Goal: Task Accomplishment & Management: Use online tool/utility

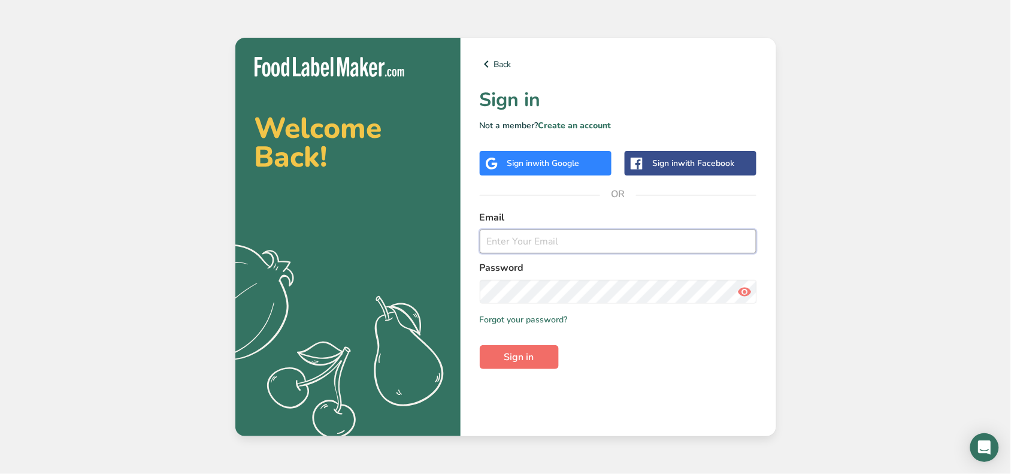
type input "nmezones@benay.com.au"
click at [509, 355] on span "Sign in" at bounding box center [519, 357] width 30 height 14
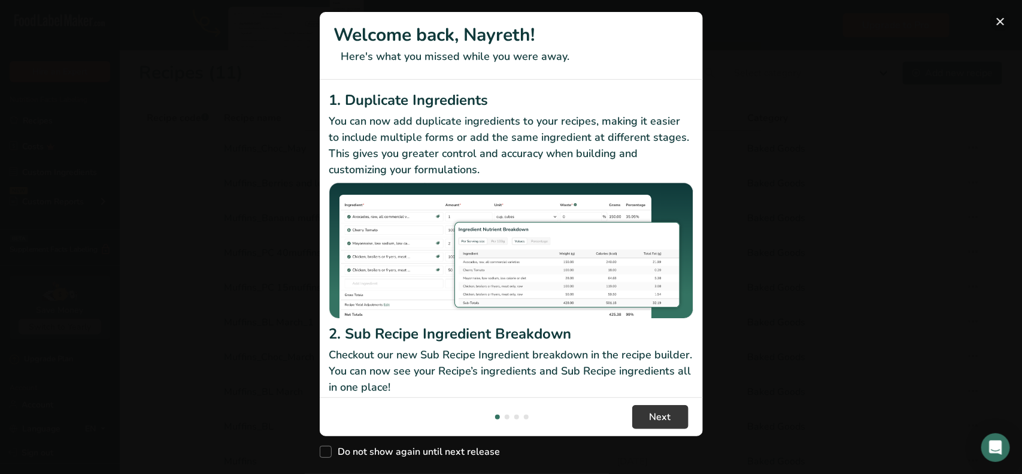
click at [1004, 22] on button "New Features" at bounding box center [1000, 21] width 19 height 19
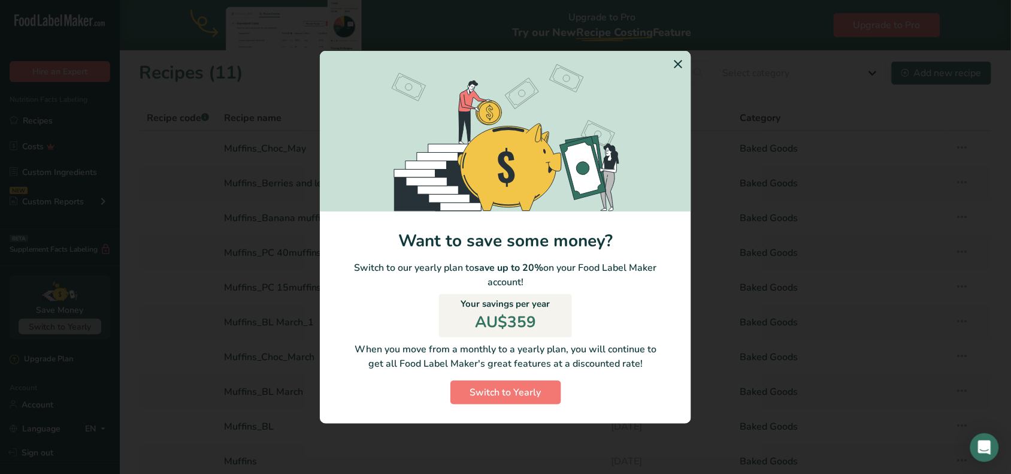
drag, startPoint x: 677, startPoint y: 60, endPoint x: 674, endPoint y: 66, distance: 6.7
click at [677, 61] on icon "Switch to Yearly Modal" at bounding box center [678, 64] width 14 height 22
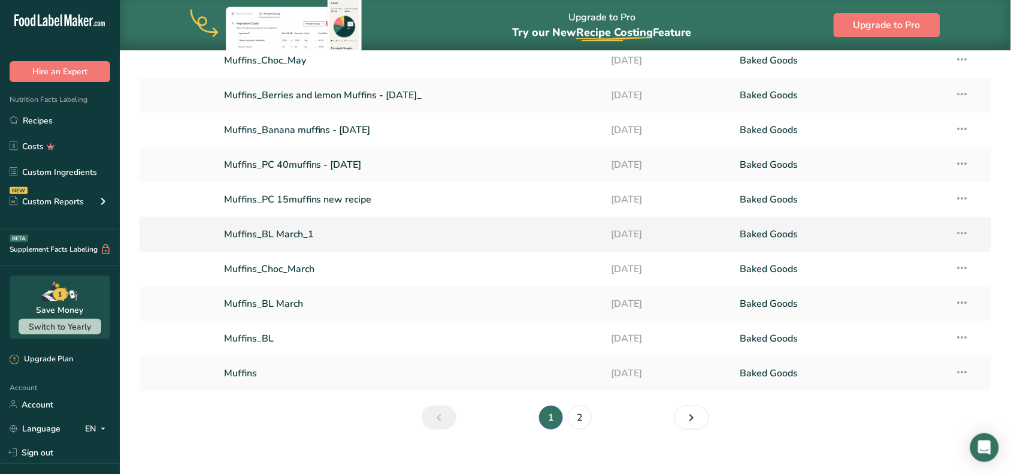
scroll to position [101, 0]
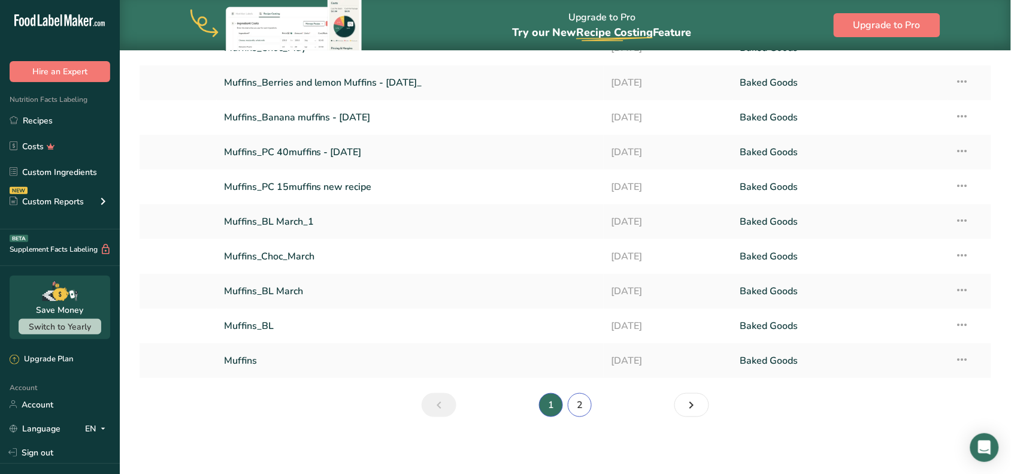
click at [577, 403] on link "2" at bounding box center [580, 405] width 24 height 24
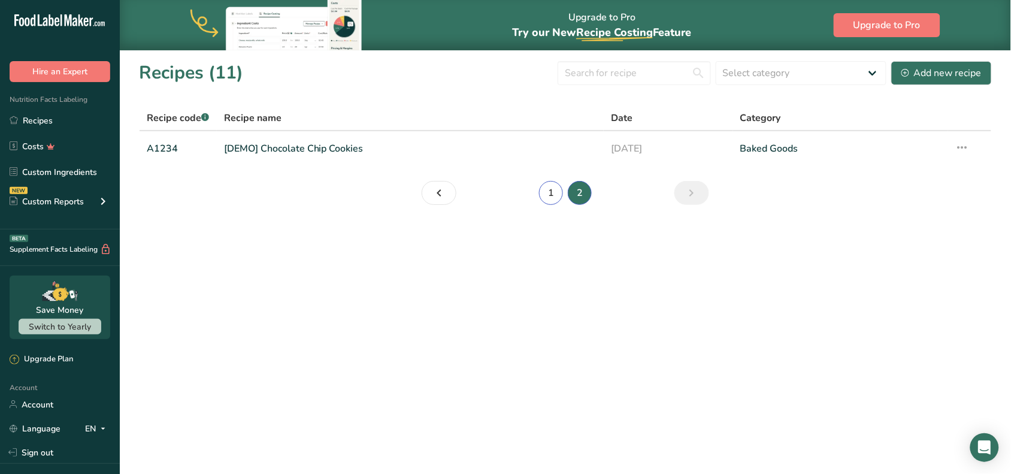
click at [548, 198] on link "1" at bounding box center [551, 193] width 24 height 24
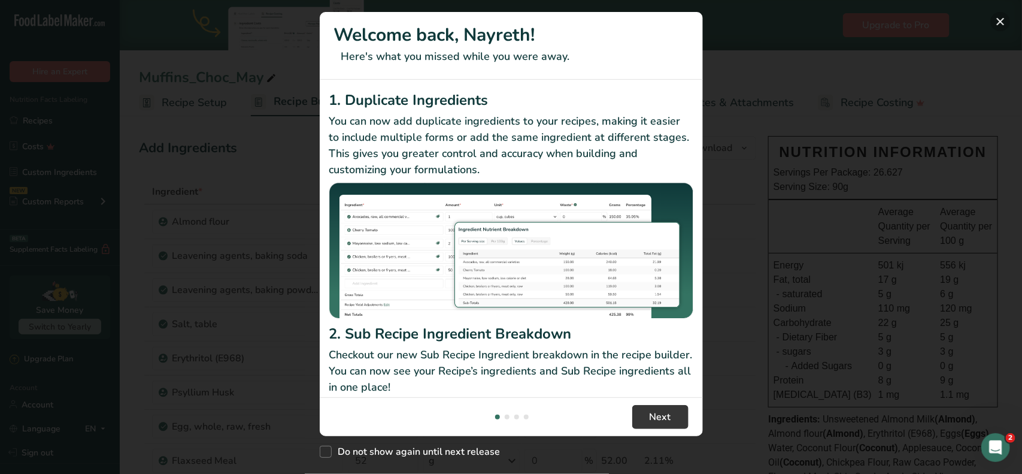
click at [1002, 16] on button "New Features" at bounding box center [1000, 21] width 19 height 19
click at [671, 412] on footer "Next" at bounding box center [511, 416] width 383 height 39
click at [322, 453] on div "Do not show again until next release" at bounding box center [511, 449] width 383 height 26
click at [651, 413] on button "Next" at bounding box center [661, 417] width 56 height 24
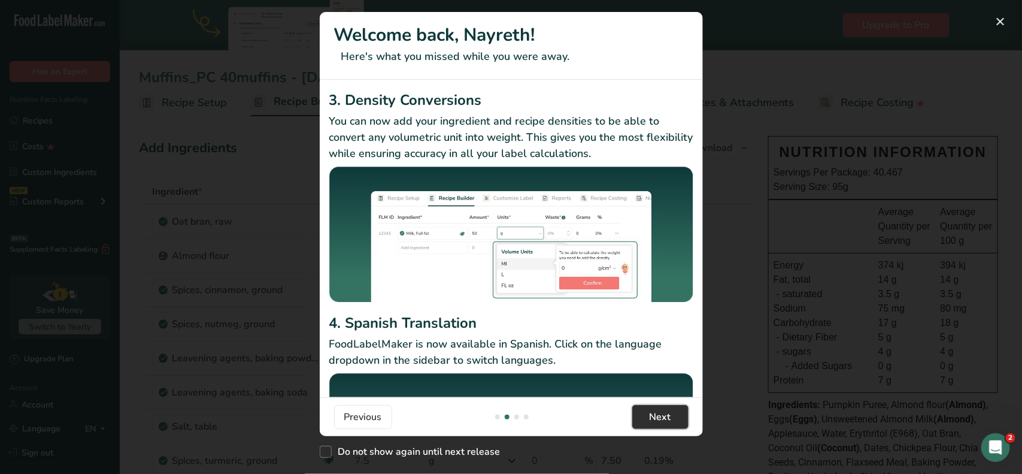
click at [651, 413] on button "Next" at bounding box center [661, 417] width 56 height 24
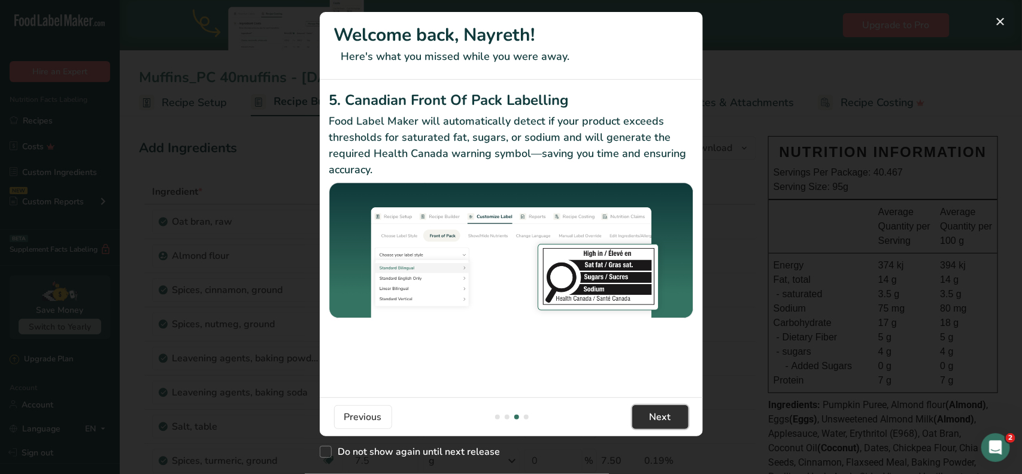
click at [651, 413] on button "Next" at bounding box center [661, 417] width 56 height 24
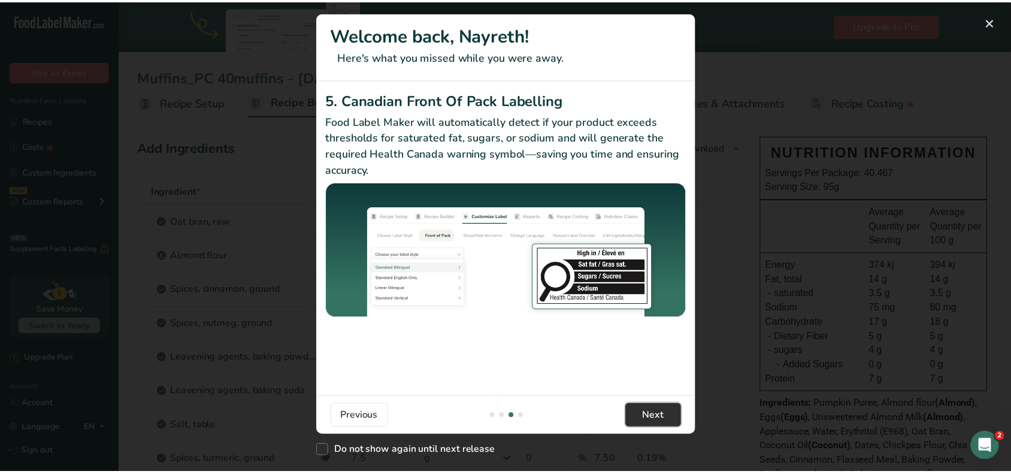
scroll to position [0, 1150]
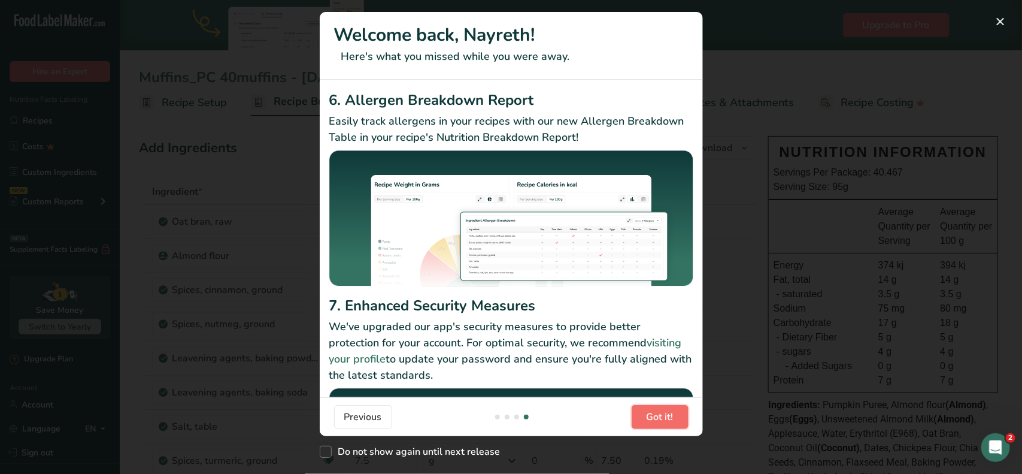
click at [651, 413] on button "Got it!" at bounding box center [660, 417] width 57 height 24
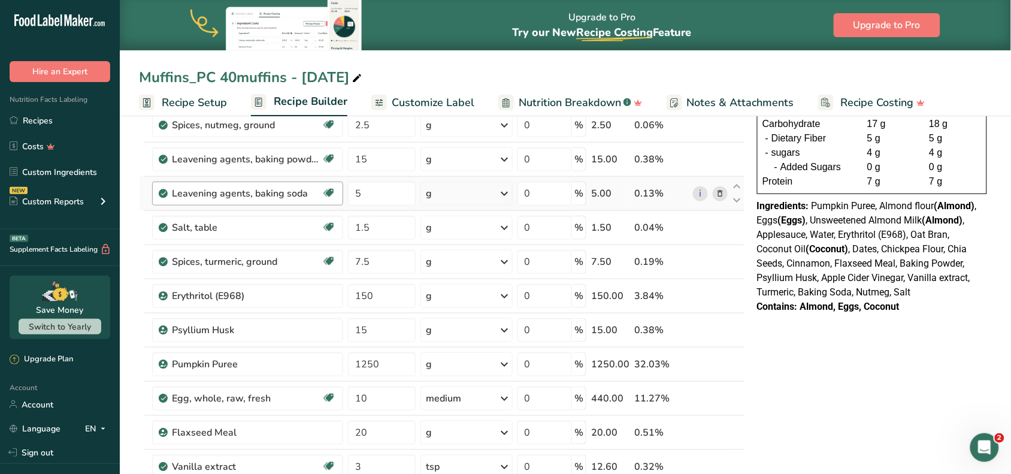
scroll to position [225, 0]
